Goal: Task Accomplishment & Management: Manage account settings

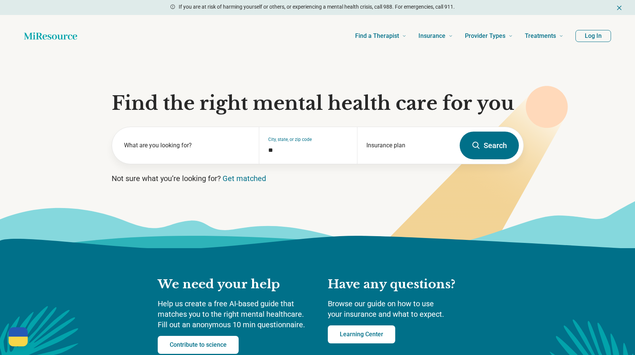
click at [606, 32] on button "Log In" at bounding box center [593, 36] width 36 height 12
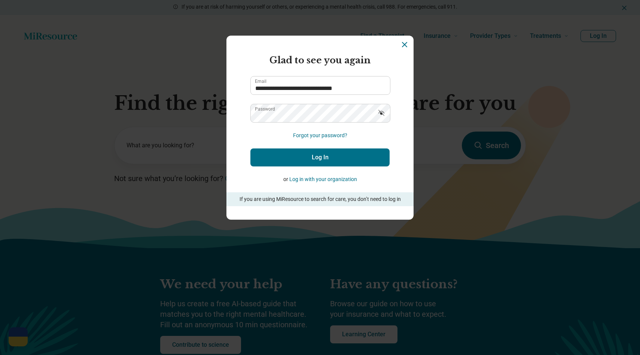
click at [381, 113] on icon "Show password" at bounding box center [381, 112] width 7 height 7
click at [346, 153] on button "Log In" at bounding box center [319, 157] width 139 height 18
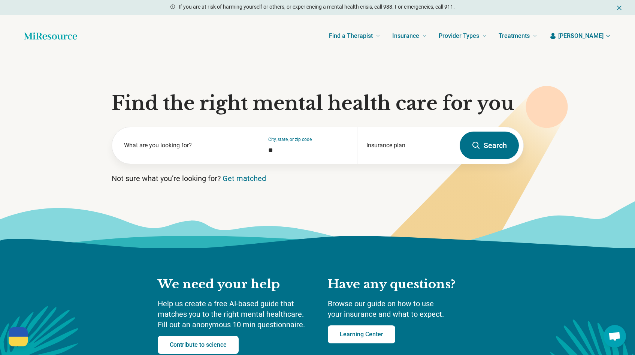
click at [556, 34] on icon "button" at bounding box center [552, 35] width 7 height 7
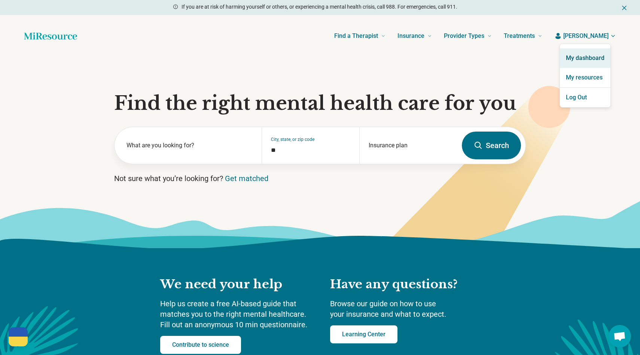
click at [589, 56] on link "My dashboard" at bounding box center [585, 57] width 51 height 19
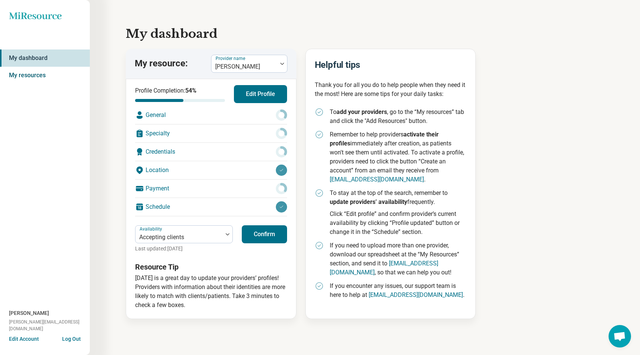
click at [30, 76] on link "My resources" at bounding box center [45, 75] width 90 height 17
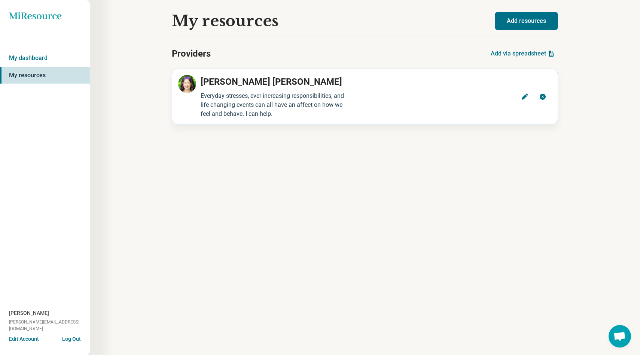
click at [513, 51] on button "Add via spreadsheet" at bounding box center [523, 54] width 70 height 18
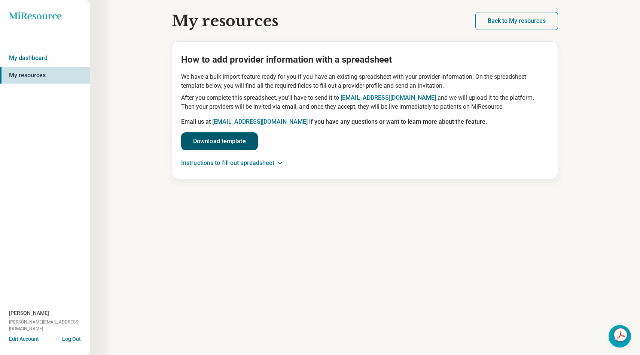
click at [221, 140] on link "Download template" at bounding box center [219, 141] width 77 height 18
click at [240, 143] on link "Download template" at bounding box center [219, 141] width 77 height 18
click at [34, 60] on link "My dashboard" at bounding box center [45, 57] width 90 height 17
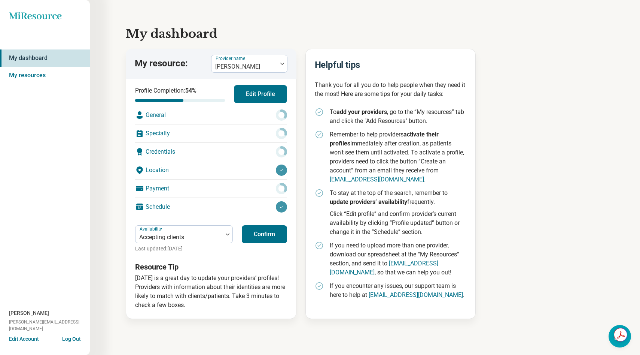
click at [40, 56] on link "My dashboard" at bounding box center [45, 57] width 90 height 17
click at [265, 234] on button "Confirm" at bounding box center [264, 234] width 45 height 18
click at [158, 205] on div "Schedule" at bounding box center [211, 207] width 152 height 18
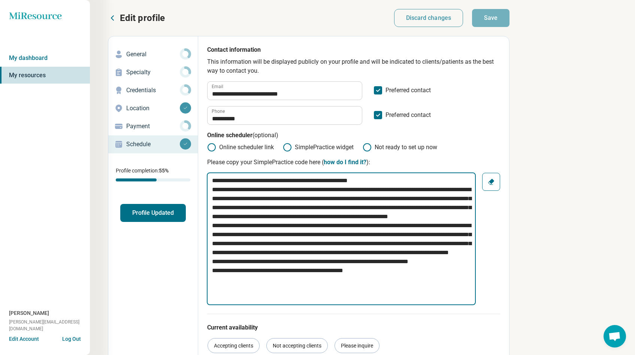
drag, startPoint x: 209, startPoint y: 180, endPoint x: 463, endPoint y: 318, distance: 289.5
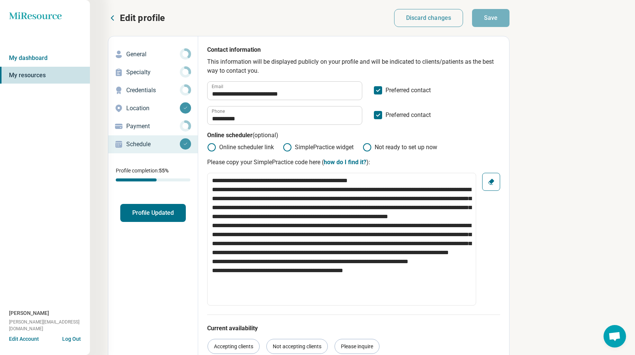
click at [365, 147] on icon at bounding box center [366, 147] width 9 height 9
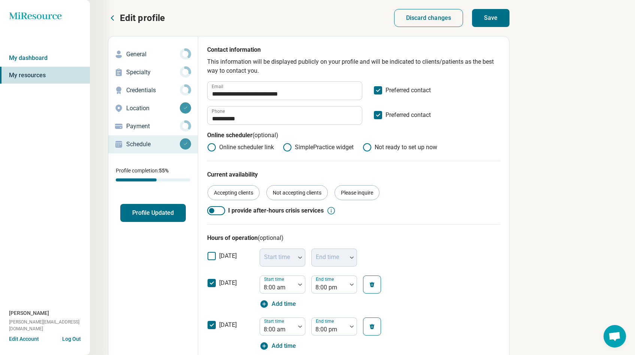
click at [490, 10] on button "Save" at bounding box center [490, 18] width 37 height 18
click at [149, 88] on p "Credentials" at bounding box center [153, 90] width 54 height 9
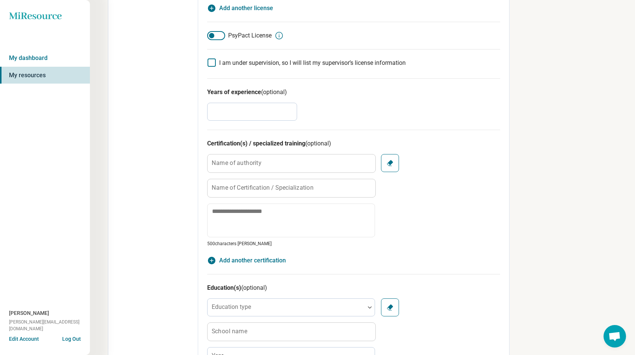
scroll to position [231, 0]
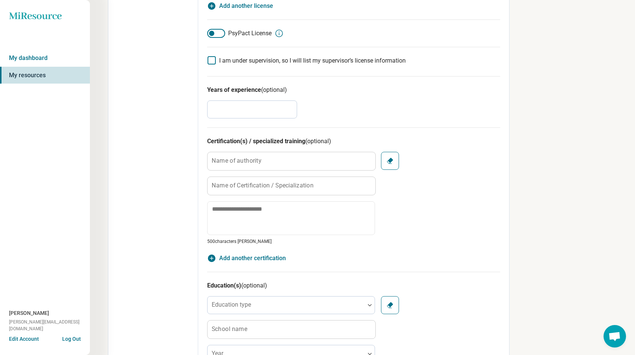
drag, startPoint x: 226, startPoint y: 115, endPoint x: 194, endPoint y: 109, distance: 32.3
click at [194, 109] on div "**********" at bounding box center [308, 235] width 401 height 861
type textarea "*"
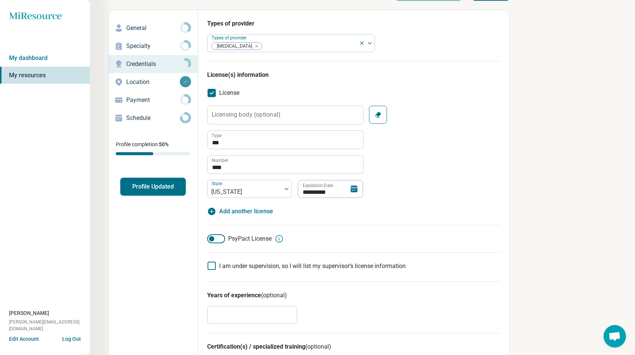
scroll to position [0, 0]
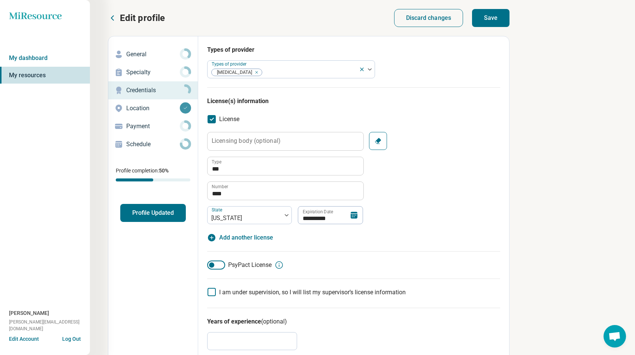
type input "**"
click at [504, 19] on button "Save" at bounding box center [490, 18] width 37 height 18
type textarea "*"
click at [142, 73] on p "Specialty" at bounding box center [153, 72] width 54 height 9
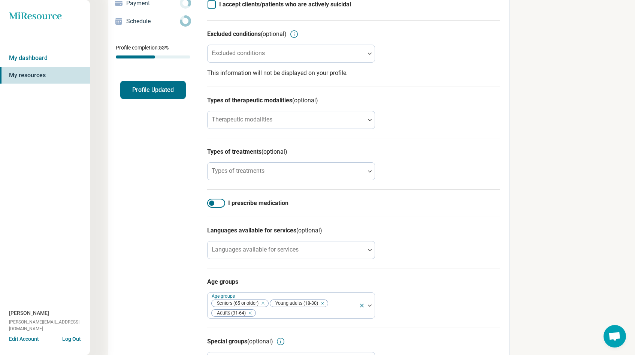
scroll to position [129, 0]
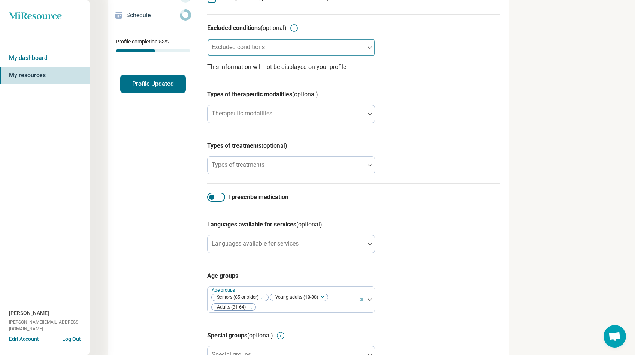
click at [251, 48] on div "Excluded conditions" at bounding box center [291, 48] width 168 height 18
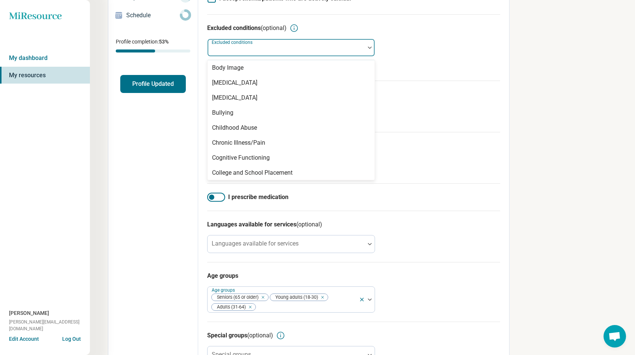
scroll to position [242, 0]
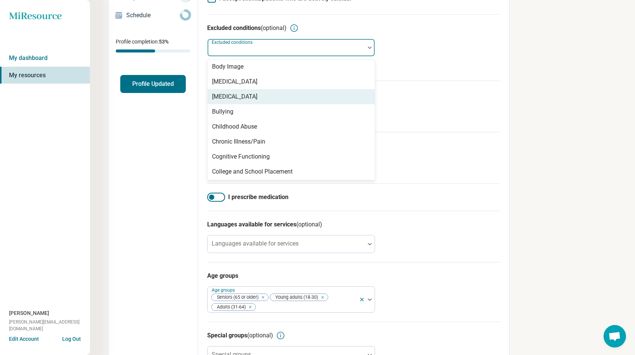
click at [298, 101] on div "[MEDICAL_DATA]" at bounding box center [290, 96] width 167 height 15
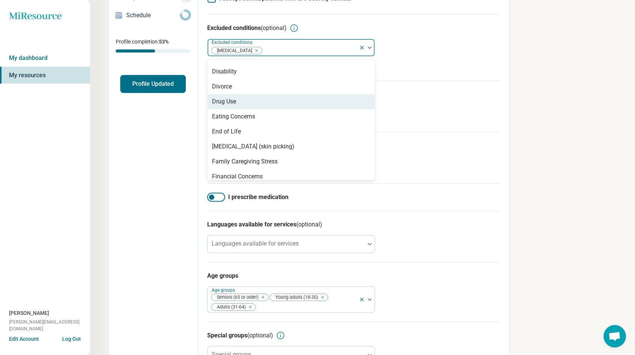
scroll to position [386, 0]
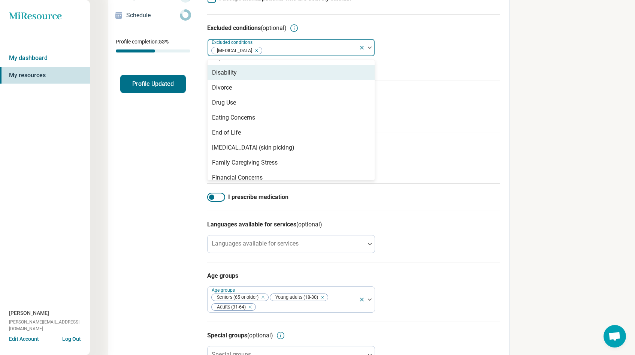
click at [246, 74] on div "Disability" at bounding box center [290, 72] width 167 height 15
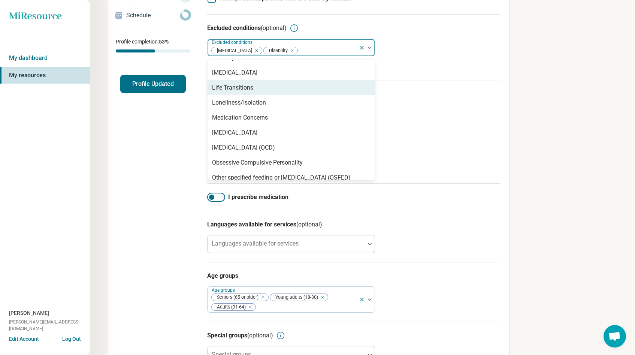
scroll to position [672, 0]
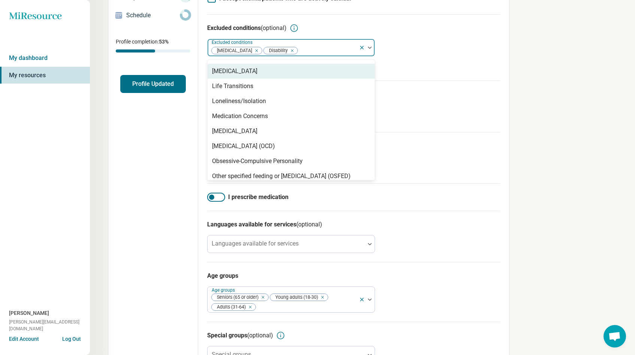
click at [252, 72] on div "[MEDICAL_DATA]" at bounding box center [234, 71] width 45 height 9
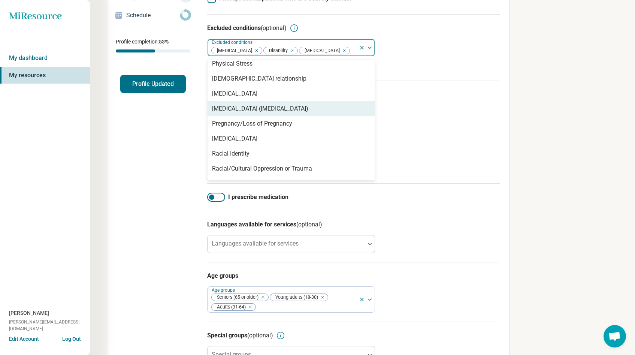
scroll to position [911, 0]
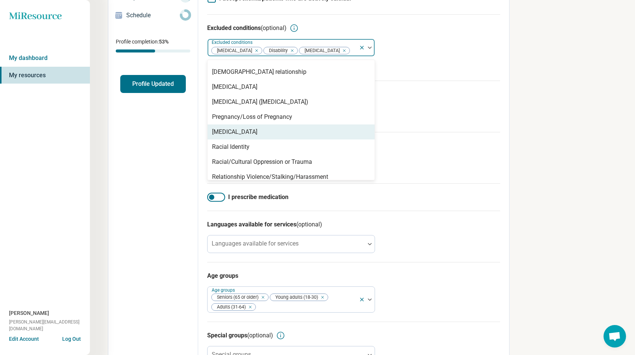
click at [245, 135] on div "[MEDICAL_DATA]" at bounding box center [290, 131] width 167 height 15
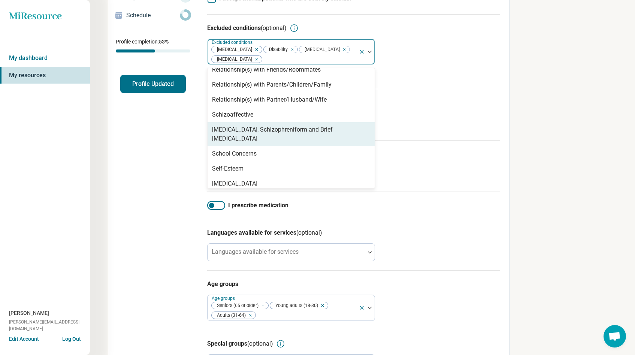
scroll to position [1031, 0]
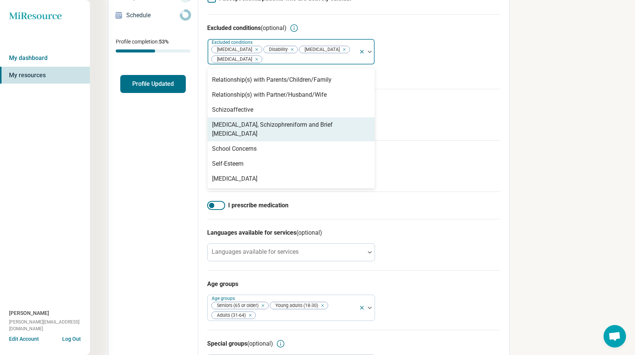
click at [291, 130] on div "[MEDICAL_DATA], Schizophreniform and Brief [MEDICAL_DATA]" at bounding box center [291, 129] width 158 height 18
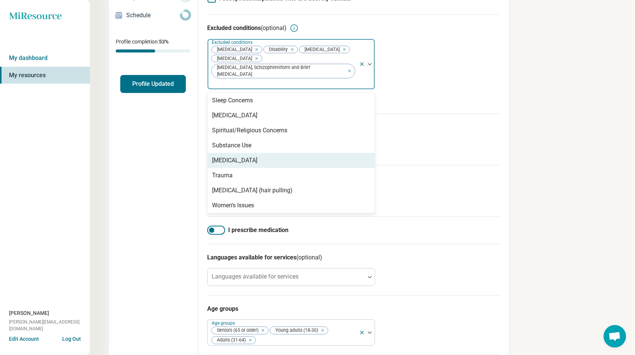
scroll to position [1186, 0]
click at [255, 154] on div "[MEDICAL_DATA]" at bounding box center [234, 158] width 45 height 9
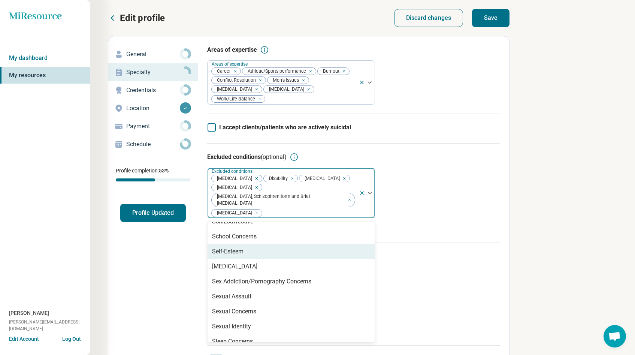
scroll to position [1055, 0]
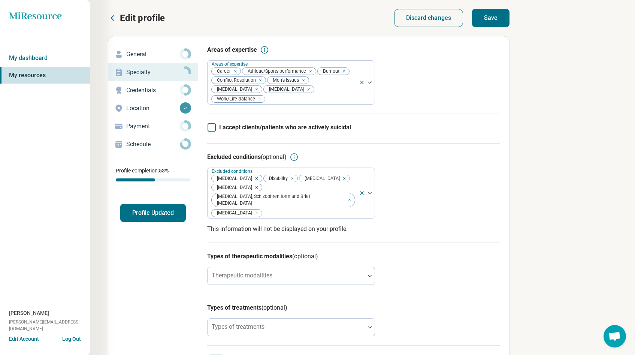
click at [489, 16] on button "Save" at bounding box center [490, 18] width 37 height 18
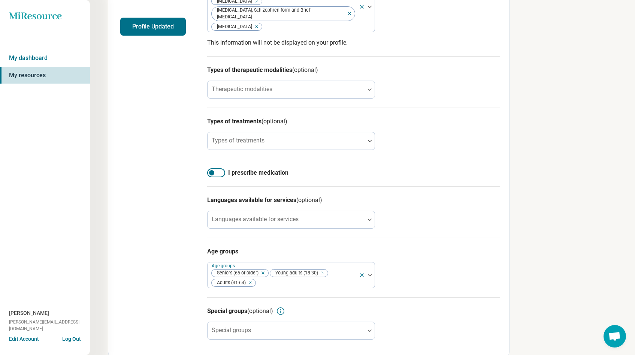
scroll to position [196, 0]
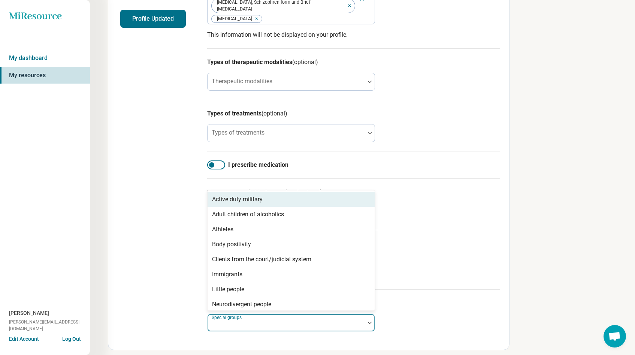
click at [359, 320] on div at bounding box center [285, 325] width 151 height 10
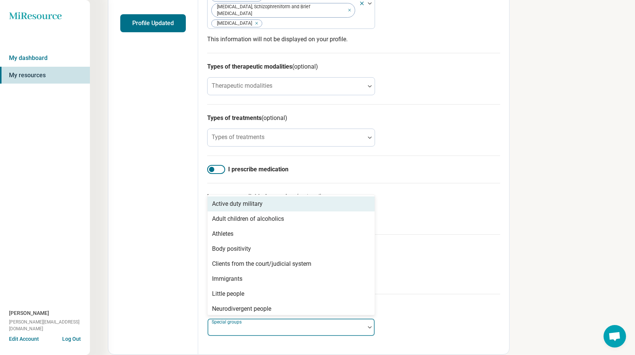
scroll to position [192, 0]
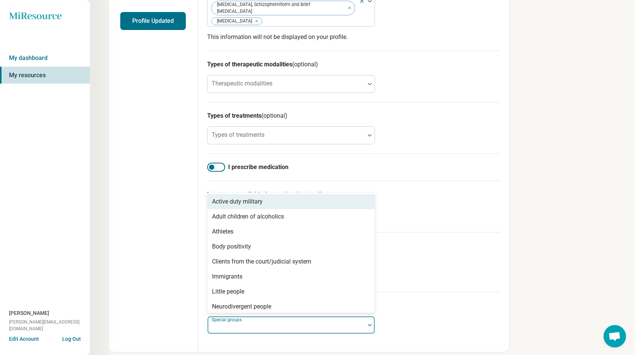
click at [431, 291] on div "Special groups (optional) Active duty military, 1 of 23. 23 results available. …" at bounding box center [353, 316] width 293 height 51
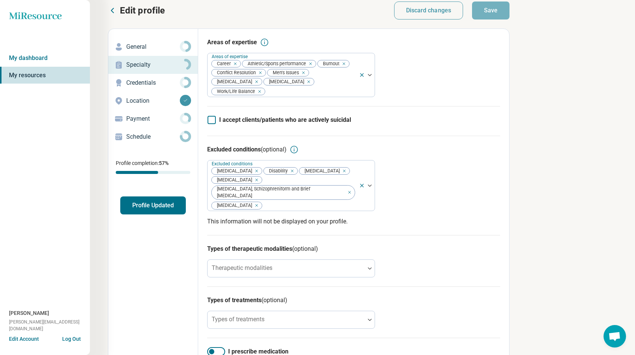
scroll to position [0, 0]
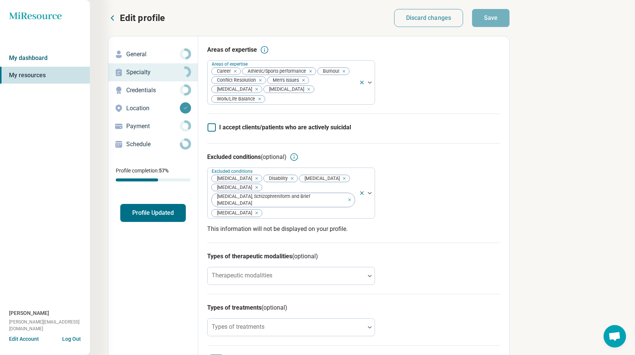
click at [67, 56] on link "My dashboard" at bounding box center [45, 57] width 90 height 17
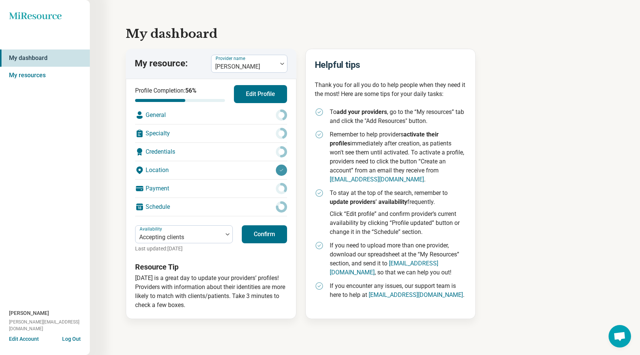
click at [161, 131] on div "Specialty" at bounding box center [211, 133] width 152 height 18
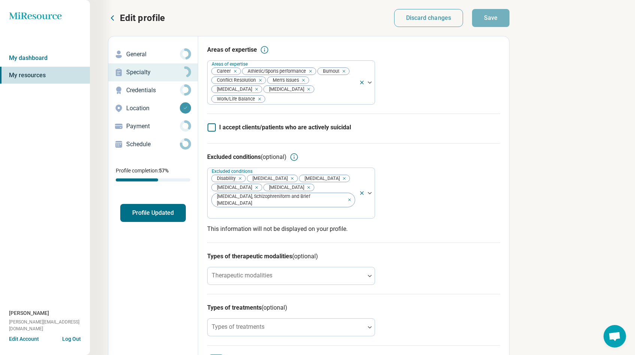
click at [140, 107] on p "Location" at bounding box center [153, 108] width 54 height 9
click at [134, 125] on p "Payment" at bounding box center [153, 126] width 54 height 9
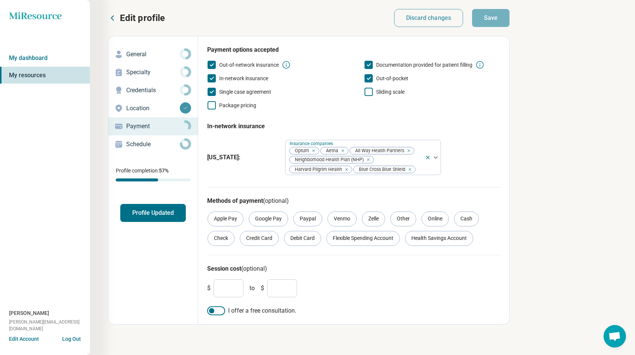
click at [369, 91] on icon at bounding box center [368, 92] width 8 height 8
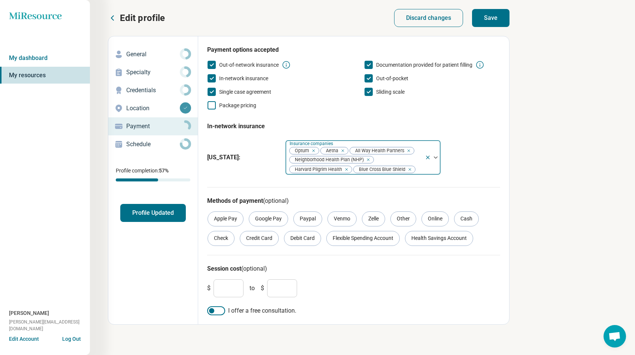
click at [396, 157] on div "Optum Aetna All Way Health Partners Neighborhood Health Plan (NHP) Harvard Pilg…" at bounding box center [354, 157] width 139 height 34
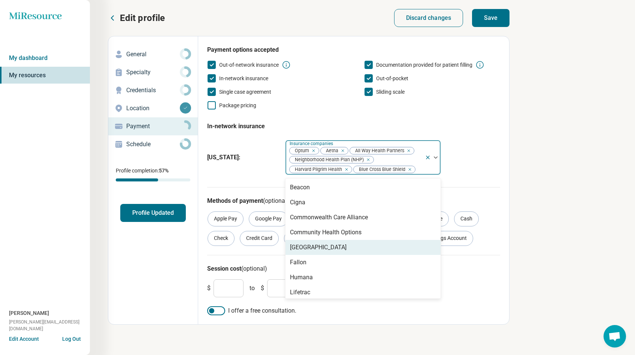
click at [319, 249] on div "[GEOGRAPHIC_DATA]" at bounding box center [362, 247] width 155 height 15
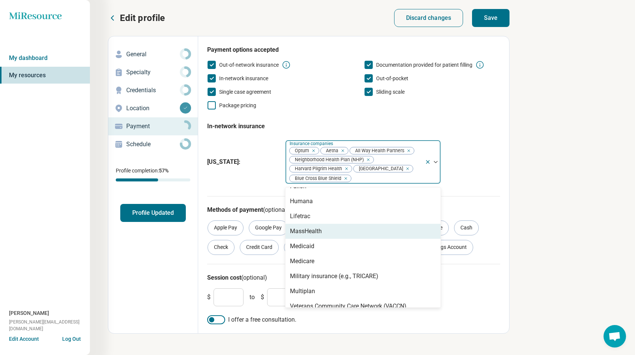
scroll to position [78, 0]
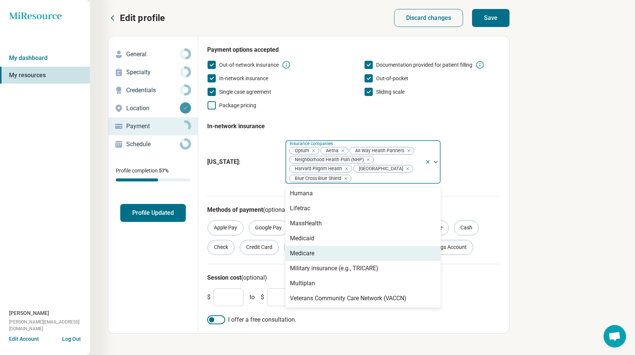
click at [334, 257] on div "Medicare" at bounding box center [362, 253] width 155 height 15
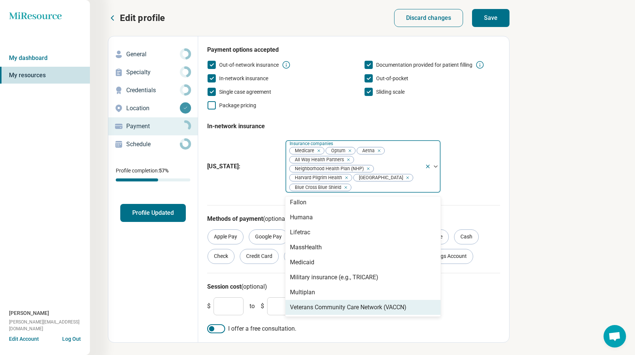
click at [410, 309] on div "Veterans Community Care Network (VACCN)" at bounding box center [362, 307] width 155 height 15
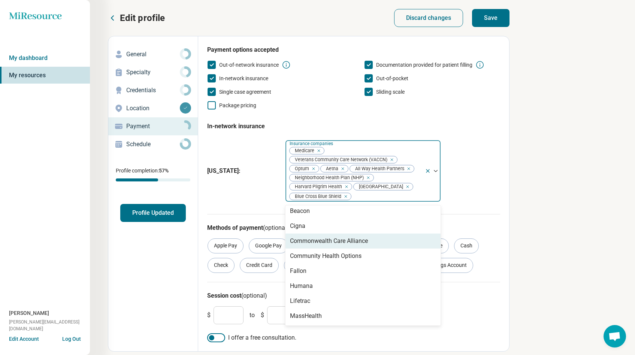
scroll to position [0, 0]
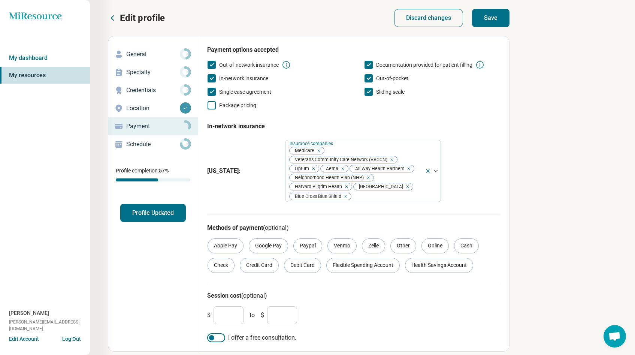
click at [240, 209] on div "Payment options accepted Out-of-network insurance Documentation provided for pa…" at bounding box center [353, 129] width 293 height 168
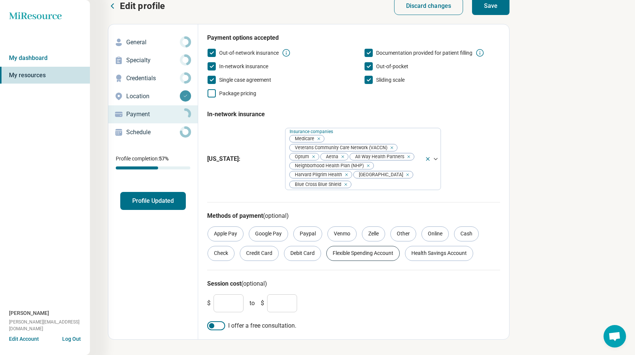
click at [379, 253] on div "Flexible Spending Account" at bounding box center [362, 253] width 73 height 15
click at [432, 256] on div "Health Savings Account" at bounding box center [439, 253] width 68 height 15
click at [438, 237] on div "Online" at bounding box center [434, 233] width 27 height 15
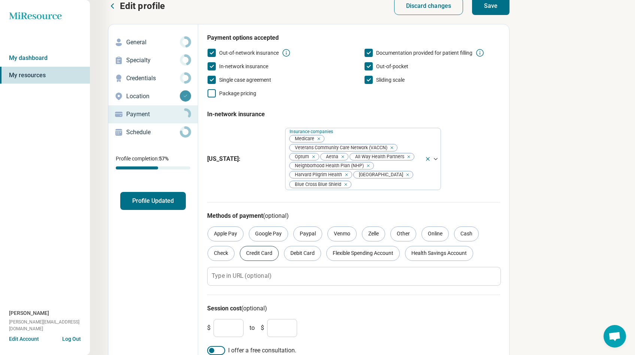
click at [251, 256] on div "Credit Card" at bounding box center [259, 253] width 39 height 15
click at [303, 255] on div "Debit Card" at bounding box center [302, 253] width 37 height 15
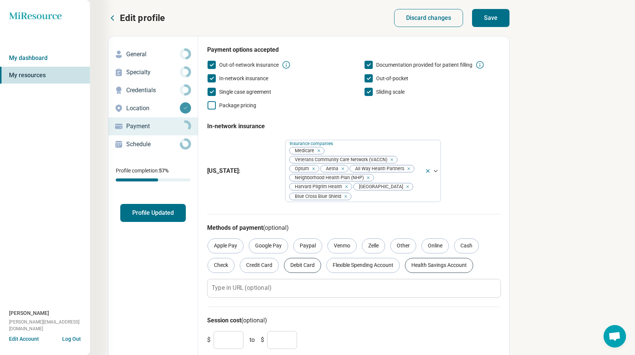
scroll to position [35, 0]
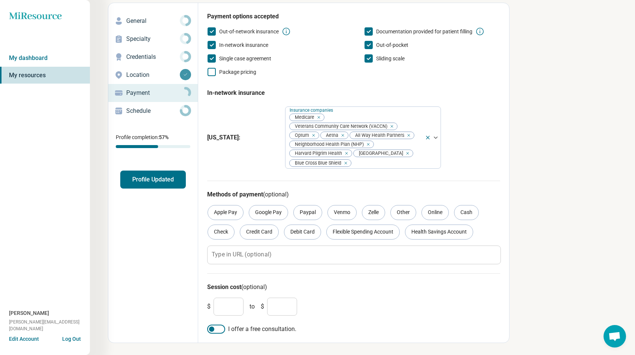
drag, startPoint x: 226, startPoint y: 308, endPoint x: 208, endPoint y: 309, distance: 18.0
click at [208, 309] on div "$ * to $ *" at bounding box center [255, 306] width 96 height 18
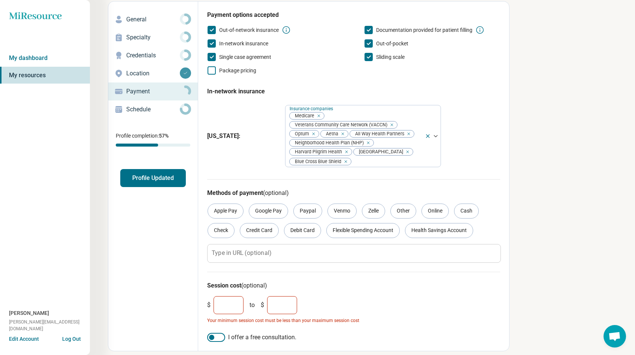
scroll to position [36, 0]
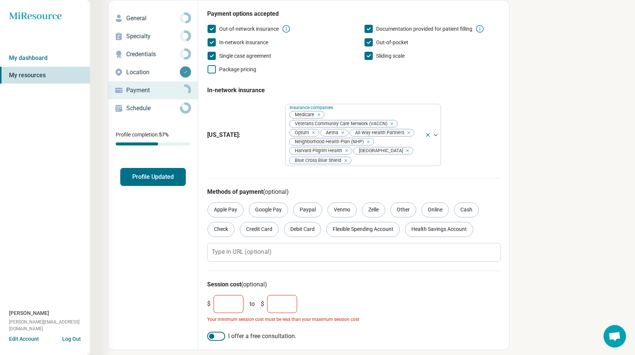
type input "***"
drag, startPoint x: 281, startPoint y: 304, endPoint x: 264, endPoint y: 305, distance: 17.6
click at [264, 305] on div "$ *** to $ *" at bounding box center [255, 304] width 96 height 18
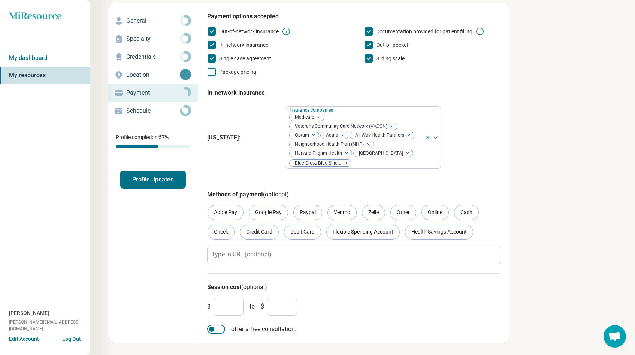
scroll to position [32, 0]
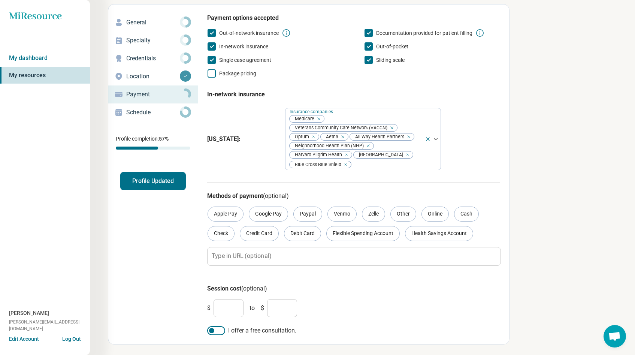
type input "***"
click at [213, 330] on div at bounding box center [211, 330] width 5 height 5
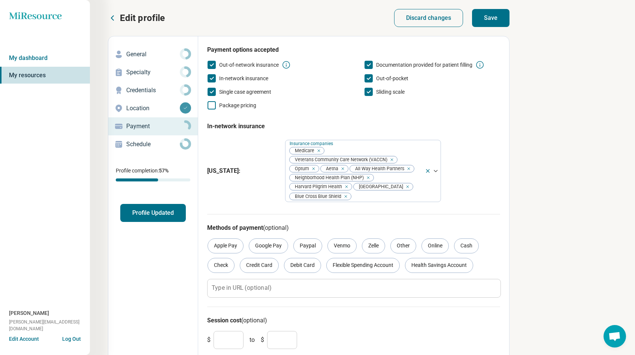
click at [495, 23] on button "Save" at bounding box center [490, 18] width 37 height 18
click at [145, 142] on p "Schedule" at bounding box center [153, 144] width 54 height 9
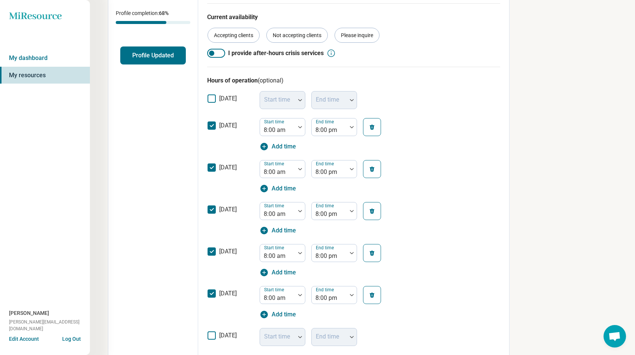
scroll to position [70, 0]
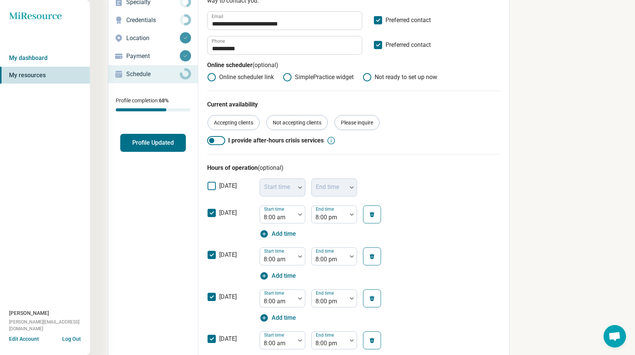
click at [155, 23] on p "Credentials" at bounding box center [153, 20] width 54 height 9
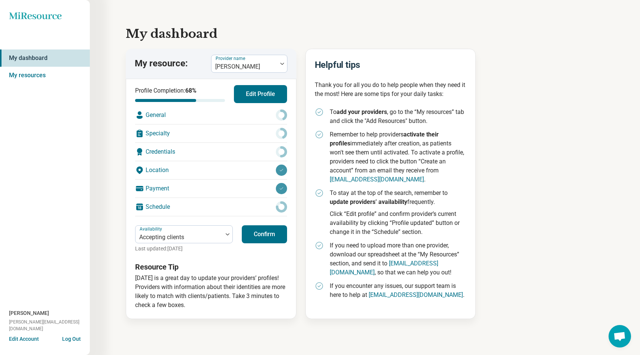
click at [164, 117] on div "General" at bounding box center [211, 115] width 152 height 18
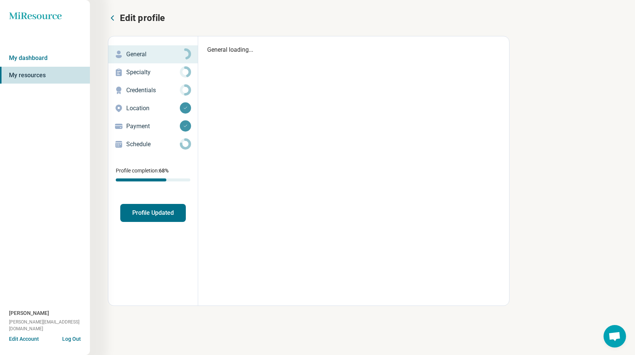
type textarea "*"
